Goal: Navigation & Orientation: Find specific page/section

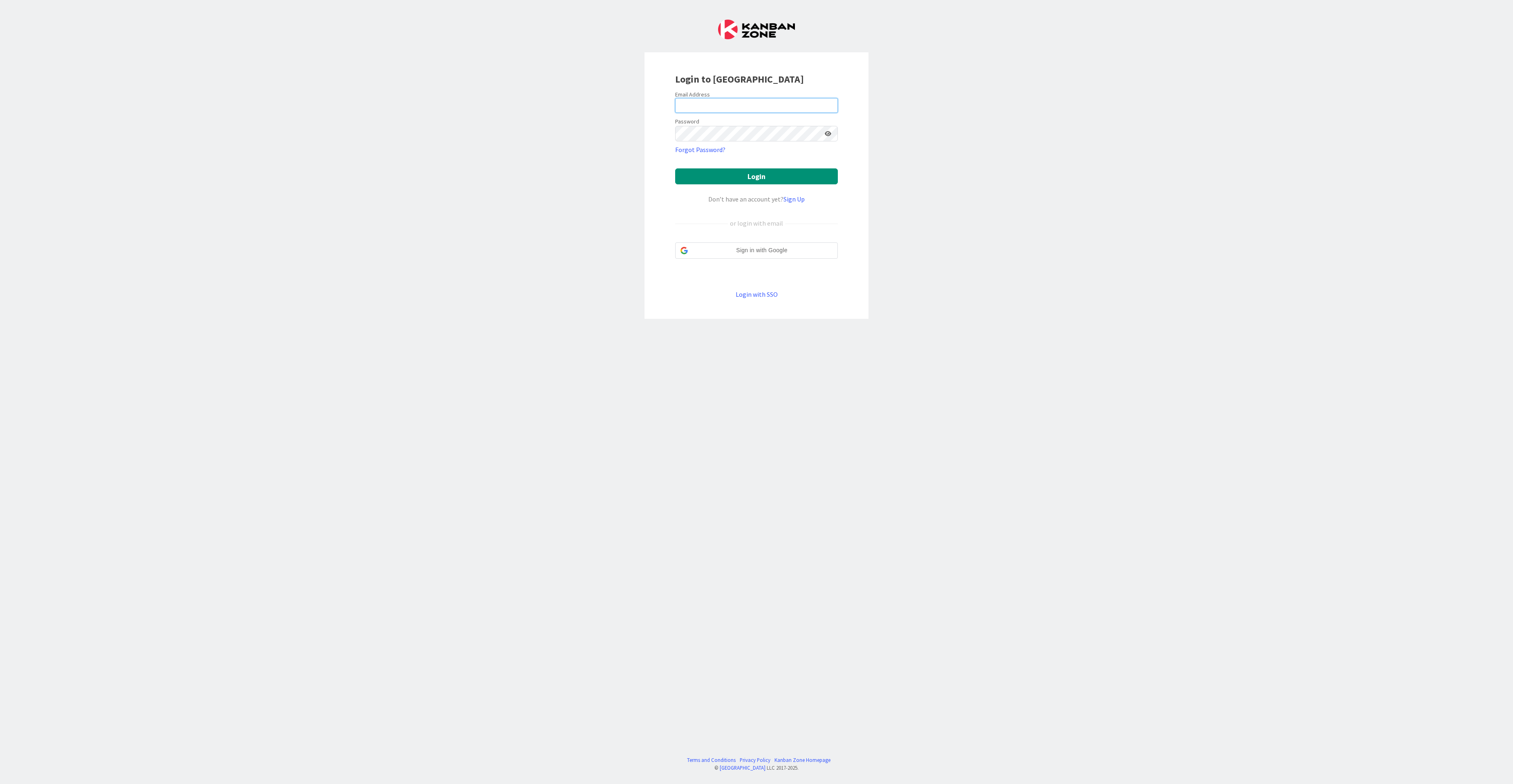
type input "[EMAIL_ADDRESS][DOMAIN_NAME]"
click at [696, 182] on button "Login" at bounding box center [756, 176] width 163 height 16
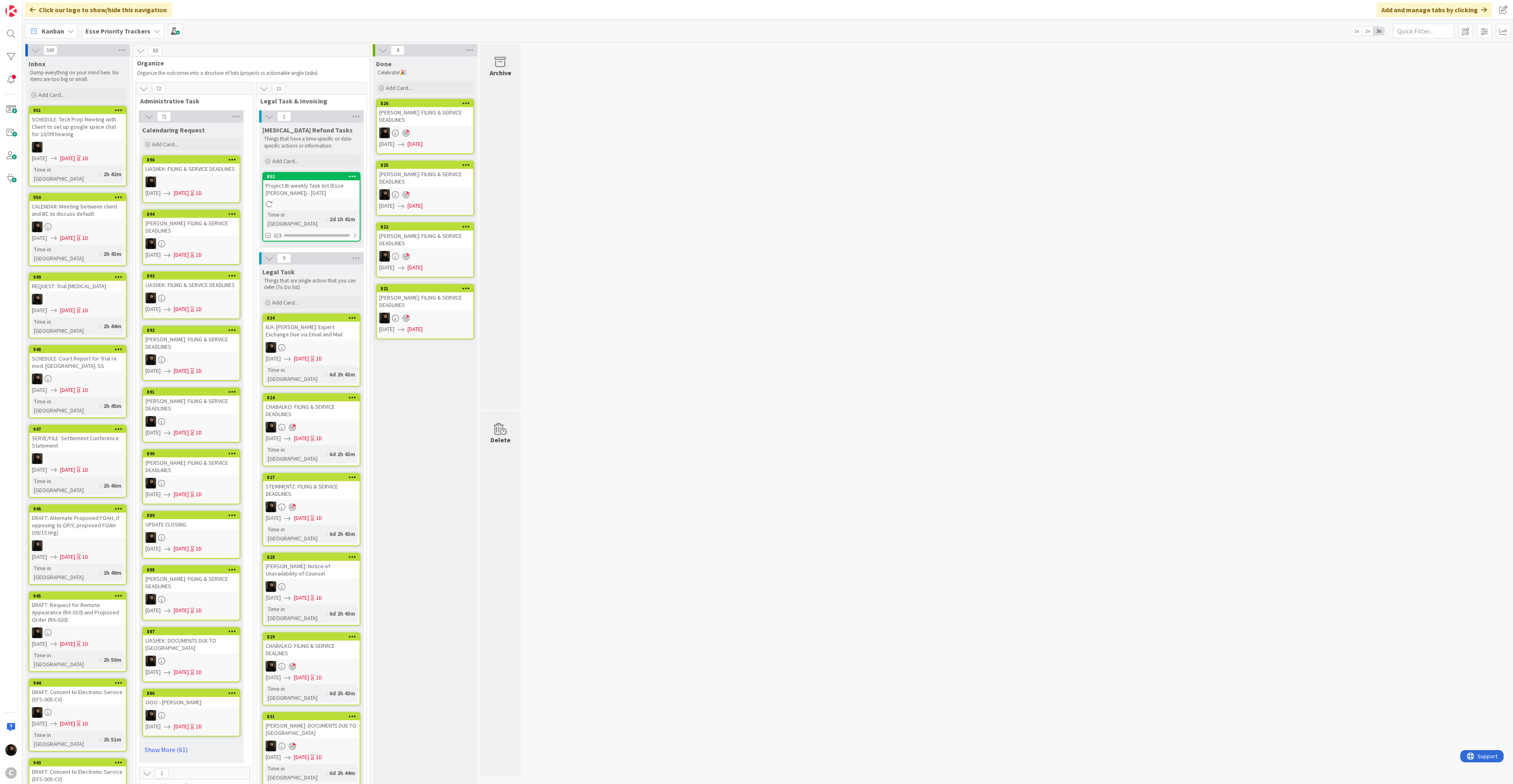
click at [123, 33] on b "Esse Priority Trackers" at bounding box center [118, 31] width 65 height 8
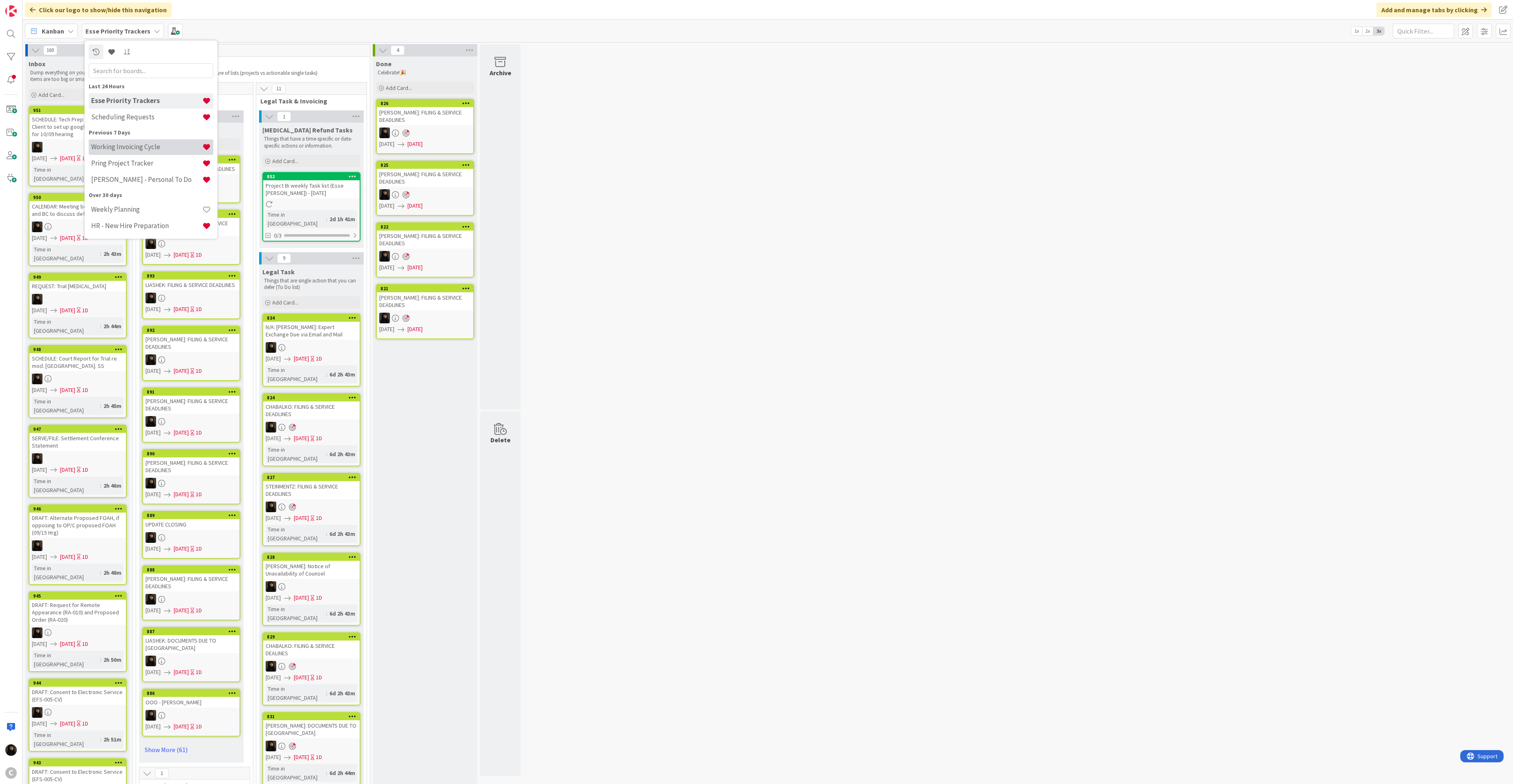
click at [131, 143] on h4 "Working Invoicing Cycle" at bounding box center [147, 147] width 111 height 8
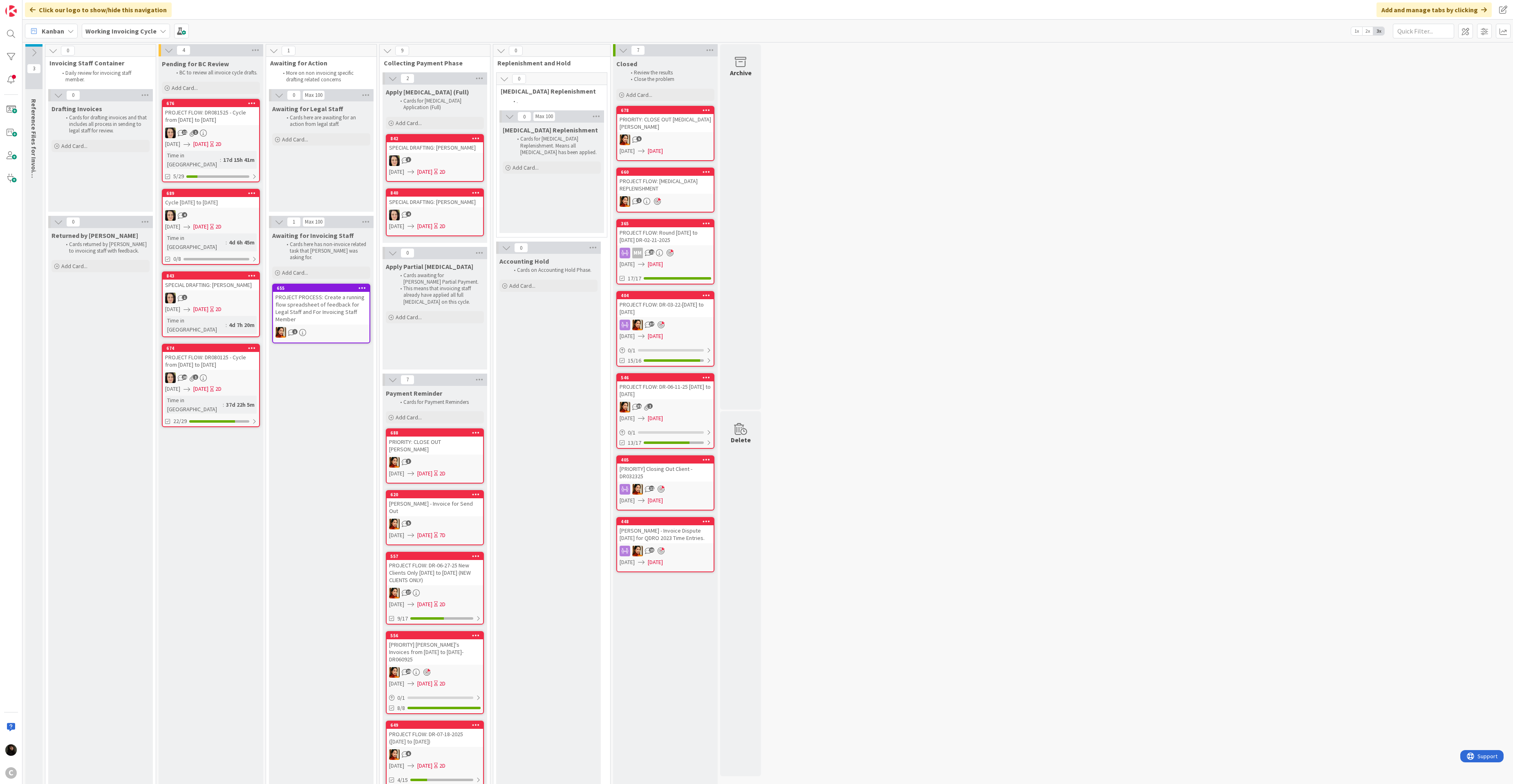
click at [218, 292] on div "1" at bounding box center [211, 298] width 96 height 11
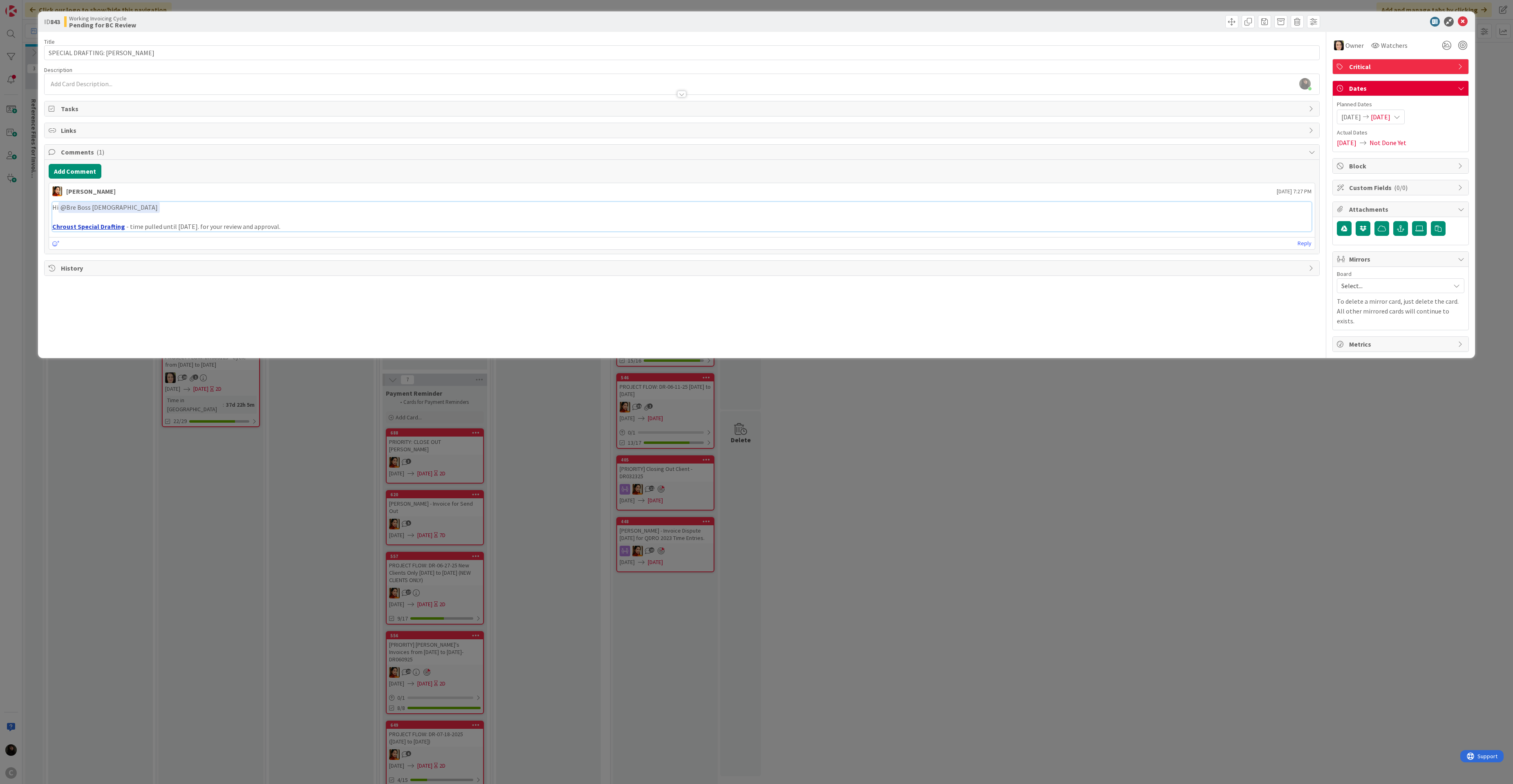
click at [63, 230] on link "Chroust Special Drafting" at bounding box center [89, 227] width 73 height 8
